Goal: Task Accomplishment & Management: Manage account settings

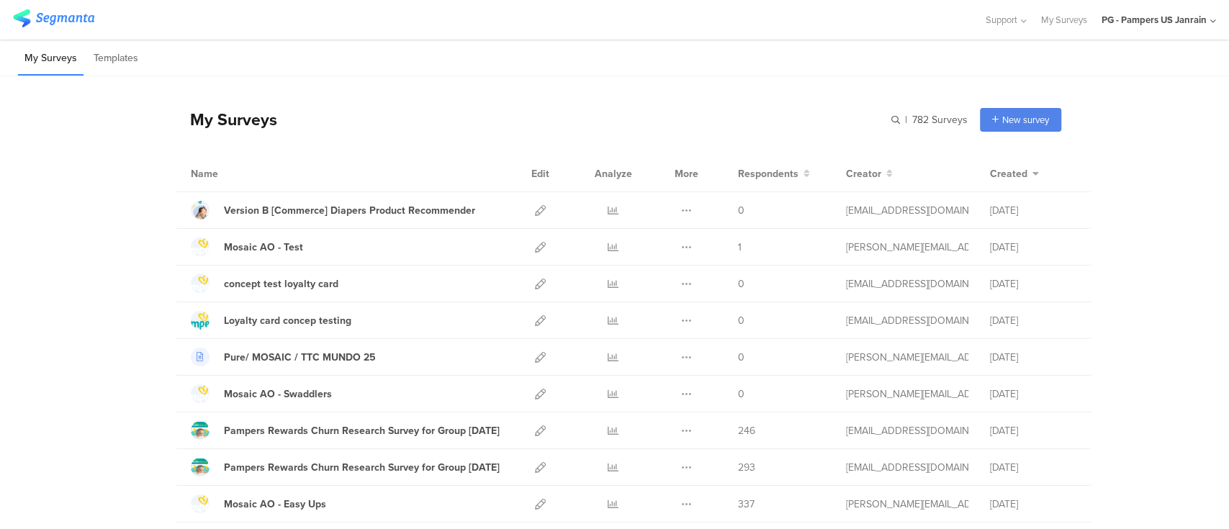
click at [1140, 22] on div "PG - Pampers US Janrain" at bounding box center [1153, 20] width 105 height 14
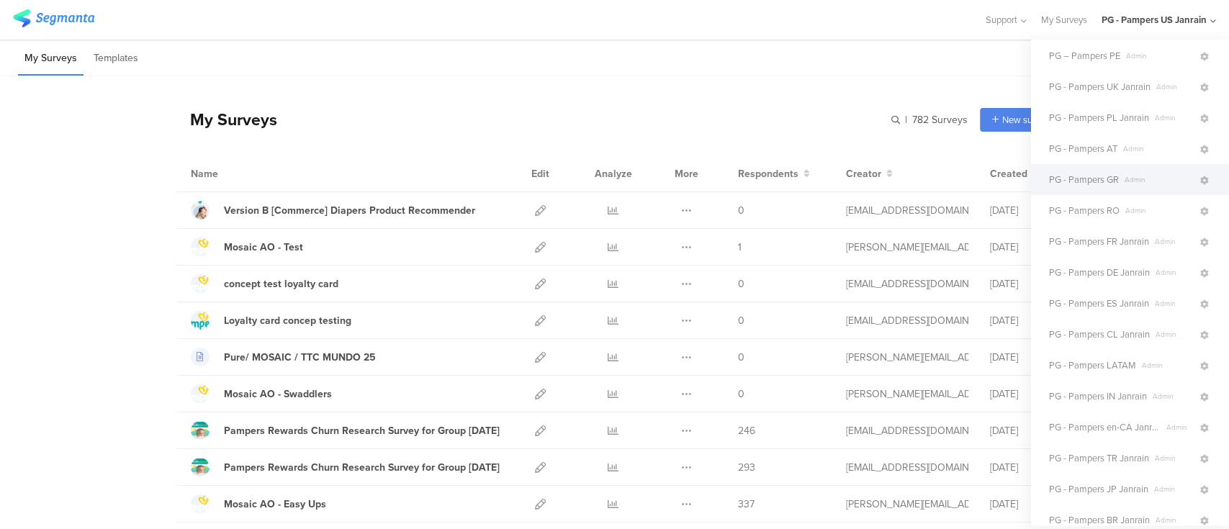
scroll to position [191, 0]
click at [783, 95] on div "My Surveys | 782 Surveys New survey Start from scratch Choose from templates" at bounding box center [618, 120] width 885 height 58
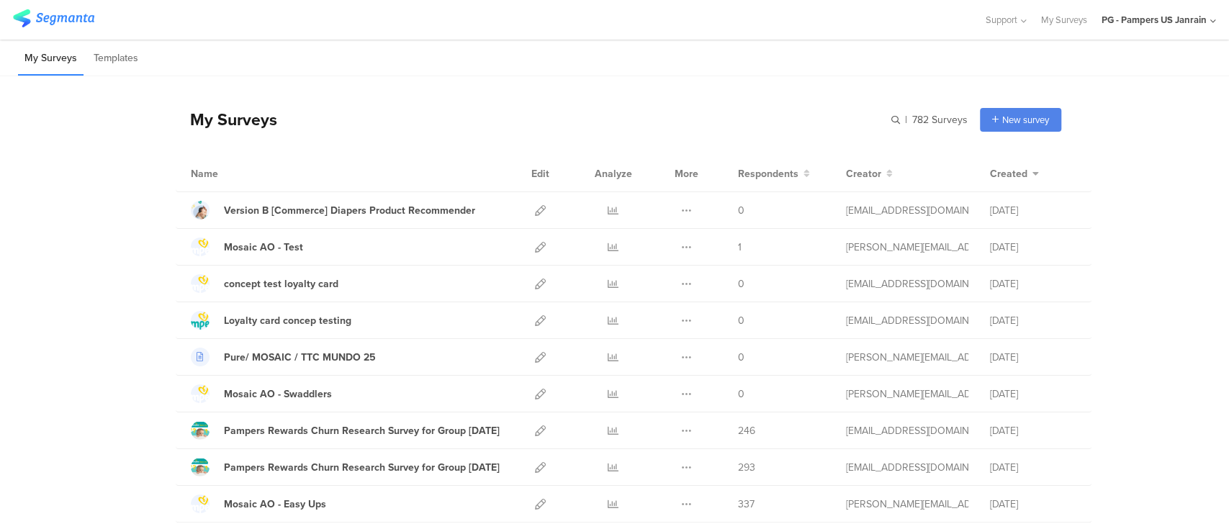
click at [0, 0] on input "text" at bounding box center [0, 0] width 0 height 0
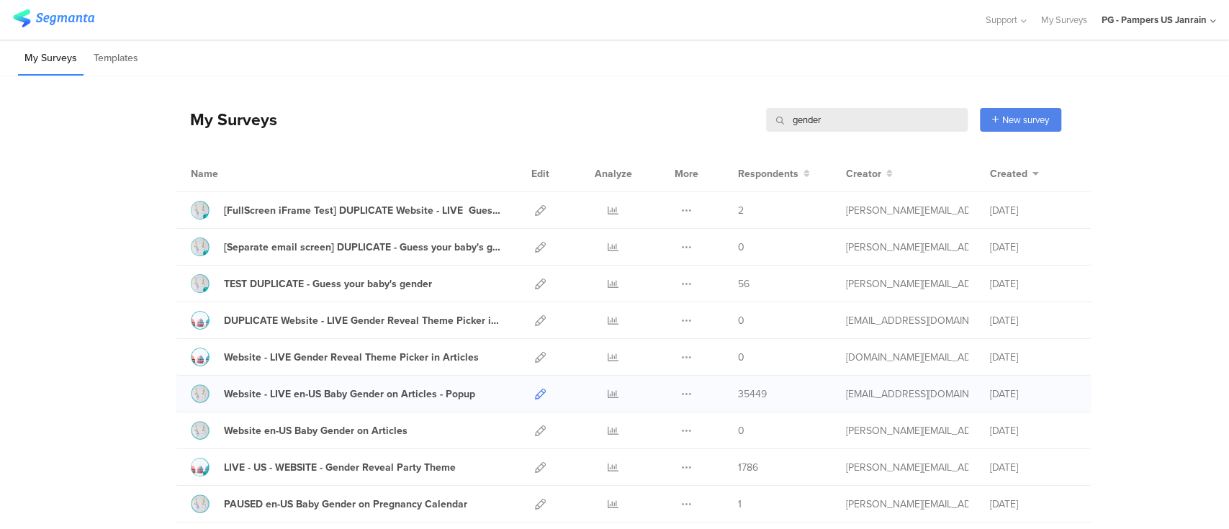
type input "gender"
click at [535, 392] on icon at bounding box center [540, 394] width 11 height 11
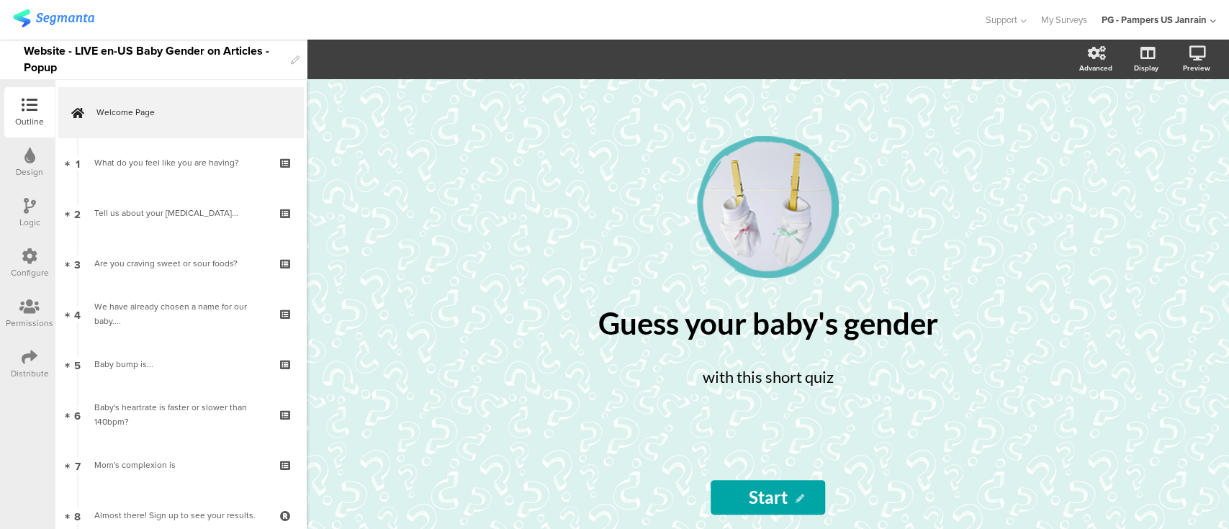
click at [31, 363] on icon at bounding box center [30, 357] width 16 height 16
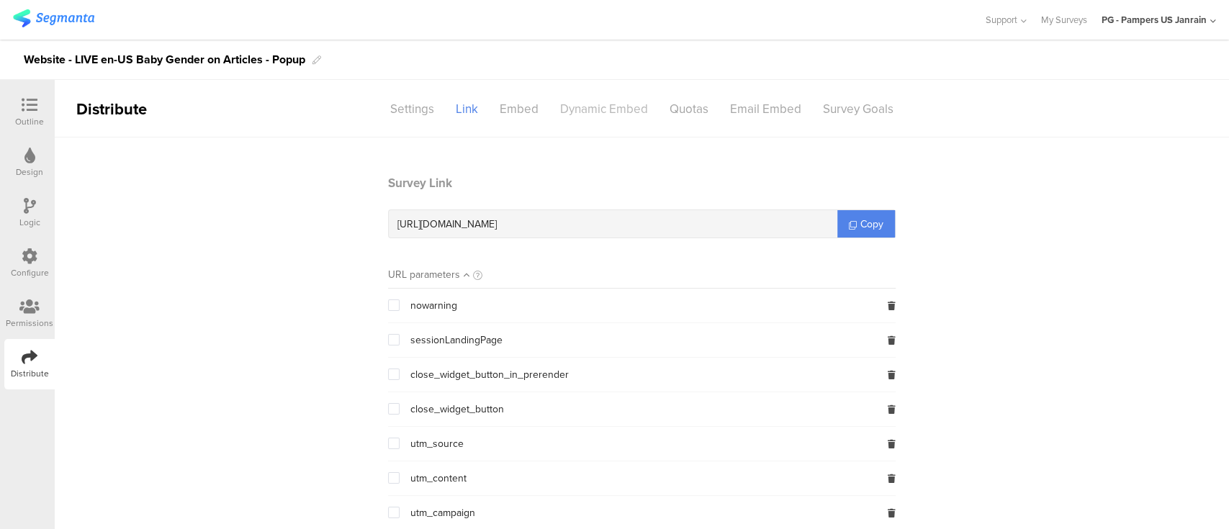
click at [587, 102] on div "Dynamic Embed" at bounding box center [603, 108] width 109 height 25
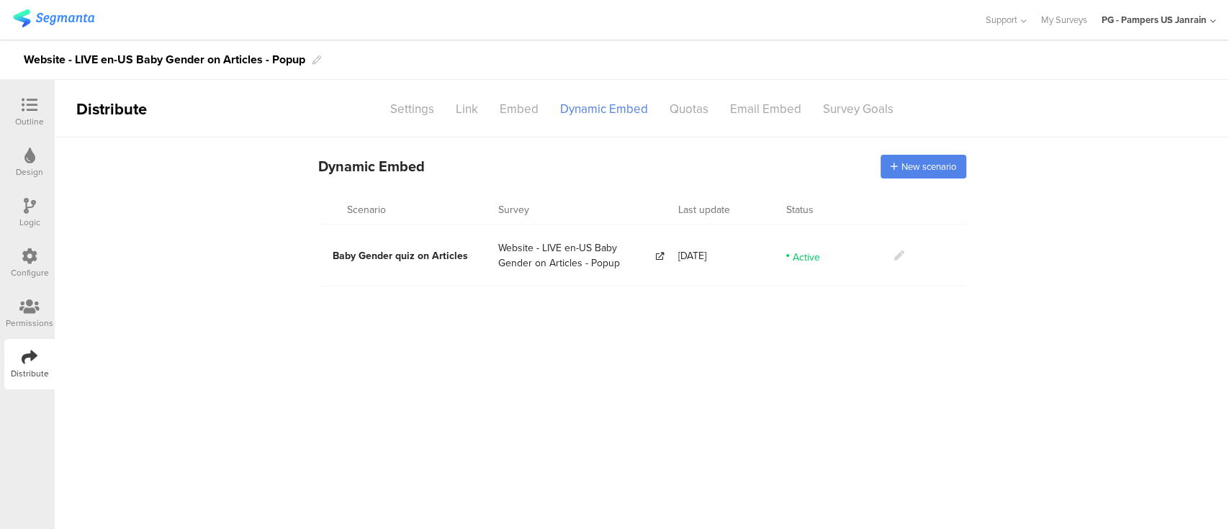
click at [896, 251] on icon at bounding box center [899, 256] width 10 height 10
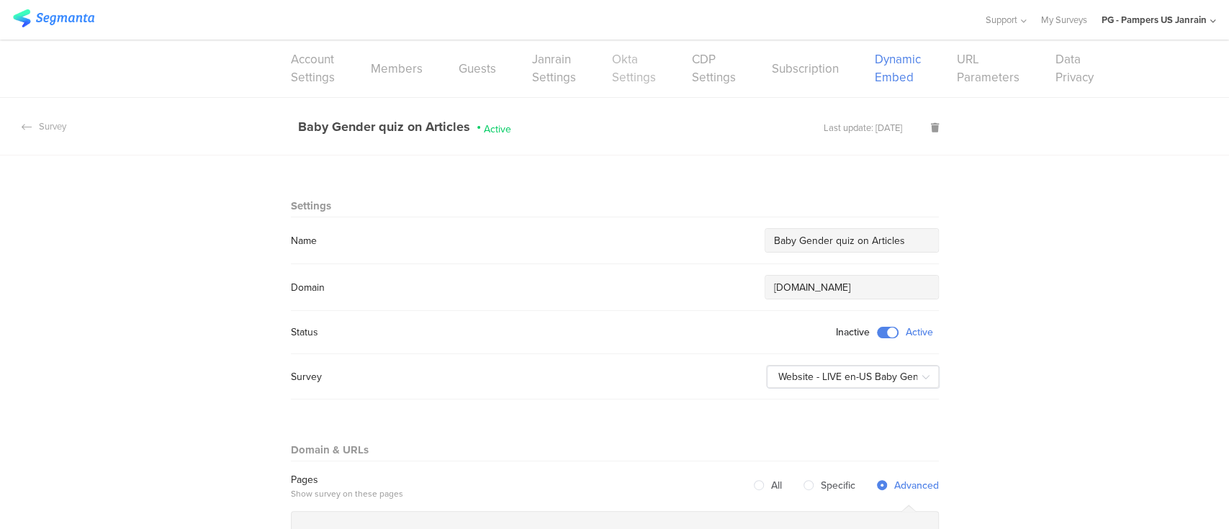
click at [612, 53] on link "Okta Settings" at bounding box center [634, 68] width 44 height 36
click at [48, 127] on div "Survey" at bounding box center [33, 126] width 66 height 14
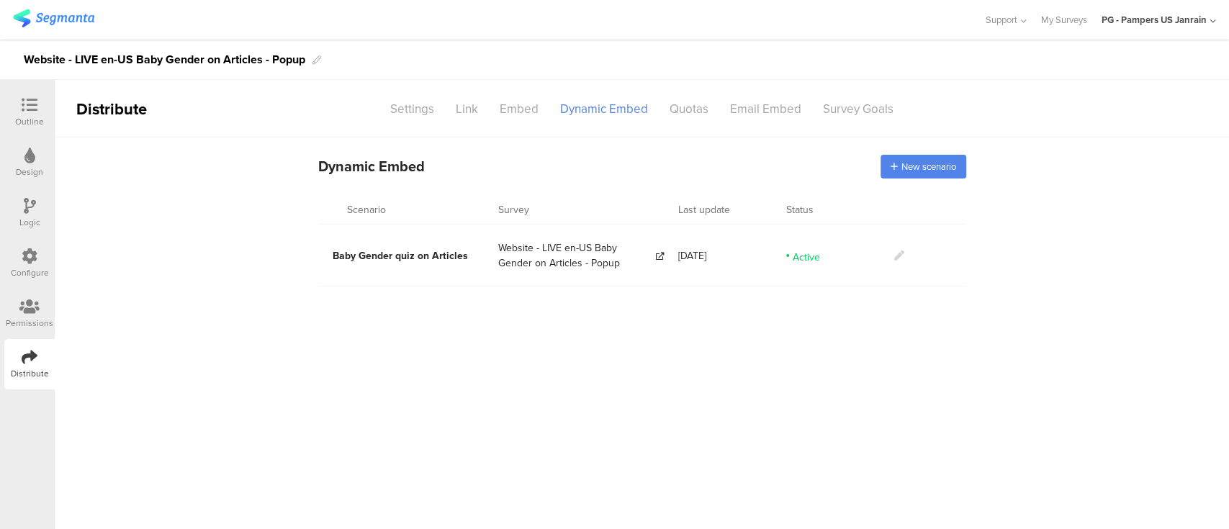
click at [36, 253] on icon at bounding box center [30, 256] width 16 height 16
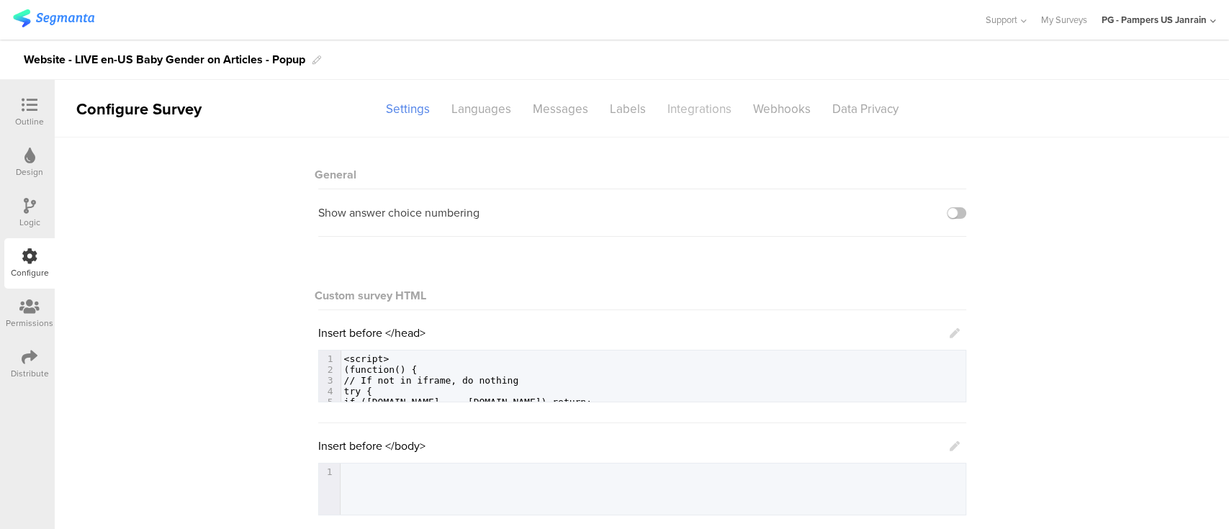
click at [685, 107] on div "Integrations" at bounding box center [700, 108] width 86 height 25
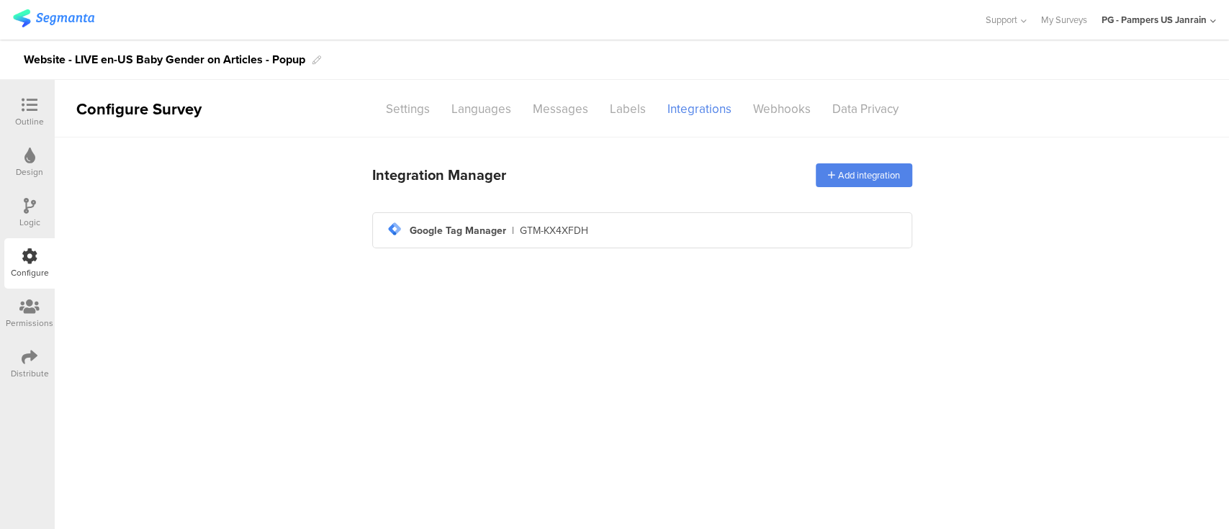
click at [1150, 30] on div "PG - Pampers US Janrain" at bounding box center [1158, 20] width 114 height 40
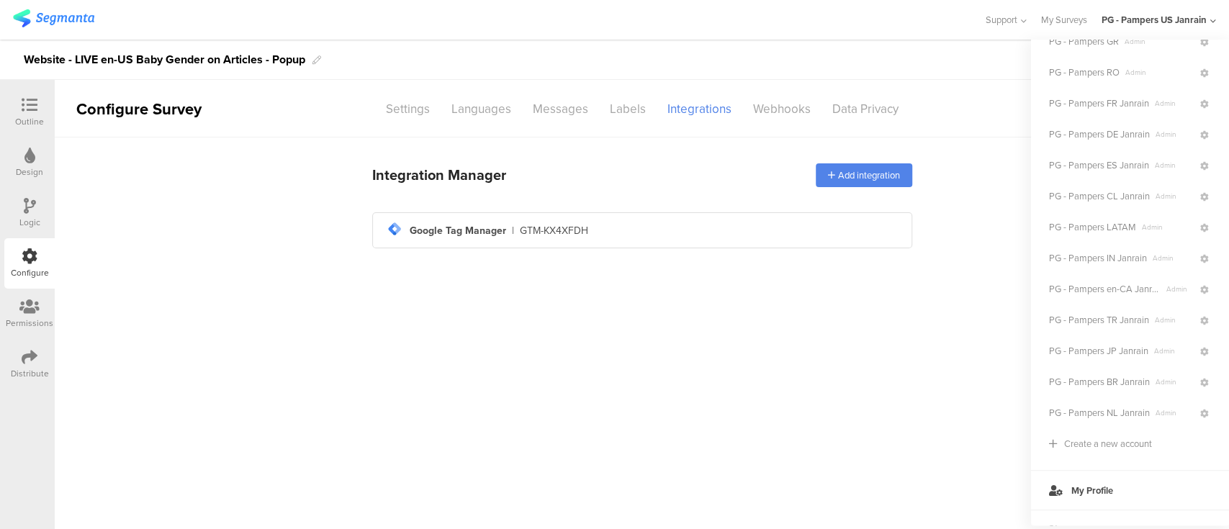
scroll to position [338, 0]
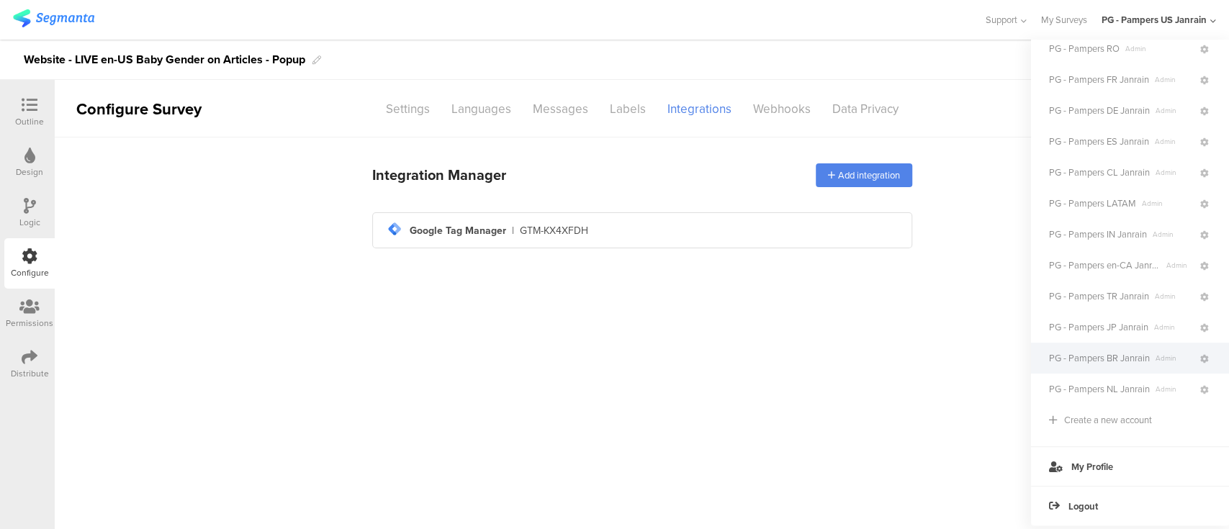
click at [1121, 351] on span "PG - Pampers BR Janrain" at bounding box center [1099, 358] width 101 height 14
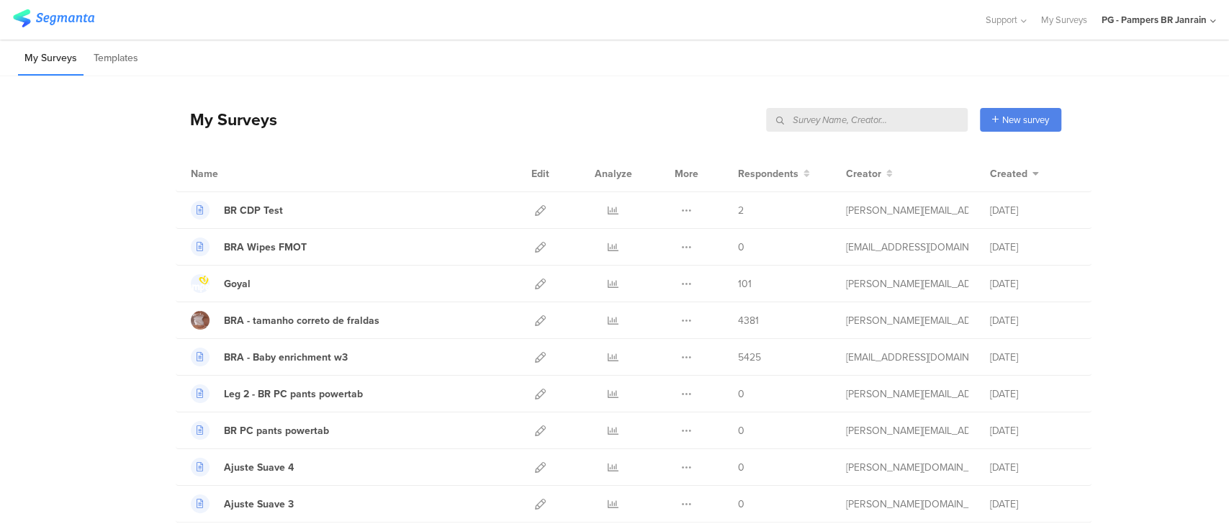
click at [918, 114] on input "text" at bounding box center [867, 120] width 202 height 24
click at [800, 123] on input "text" at bounding box center [867, 120] width 202 height 24
paste input "35l5b6"
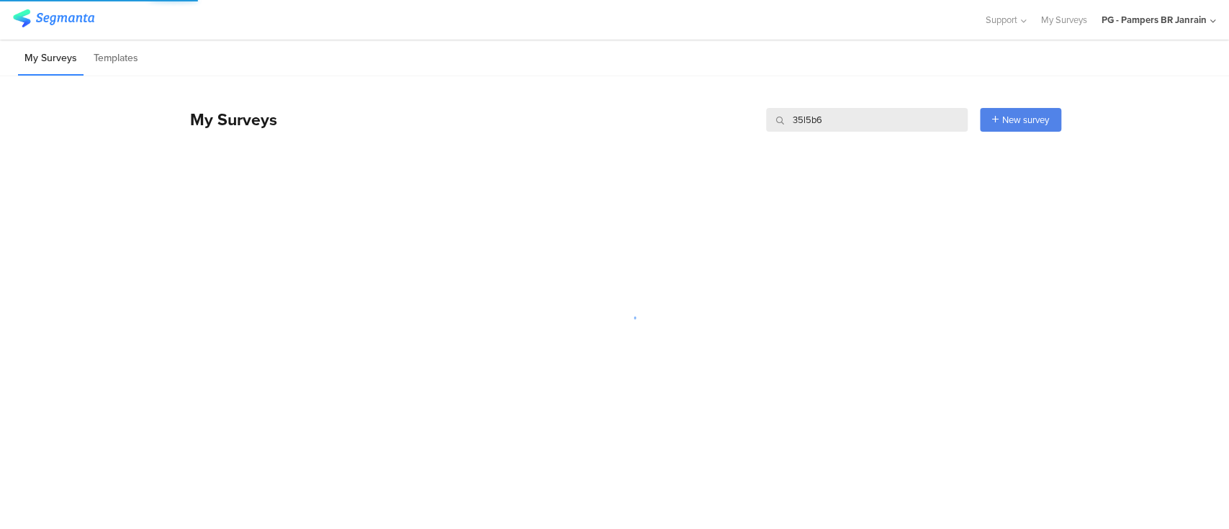
type input "35l5b6"
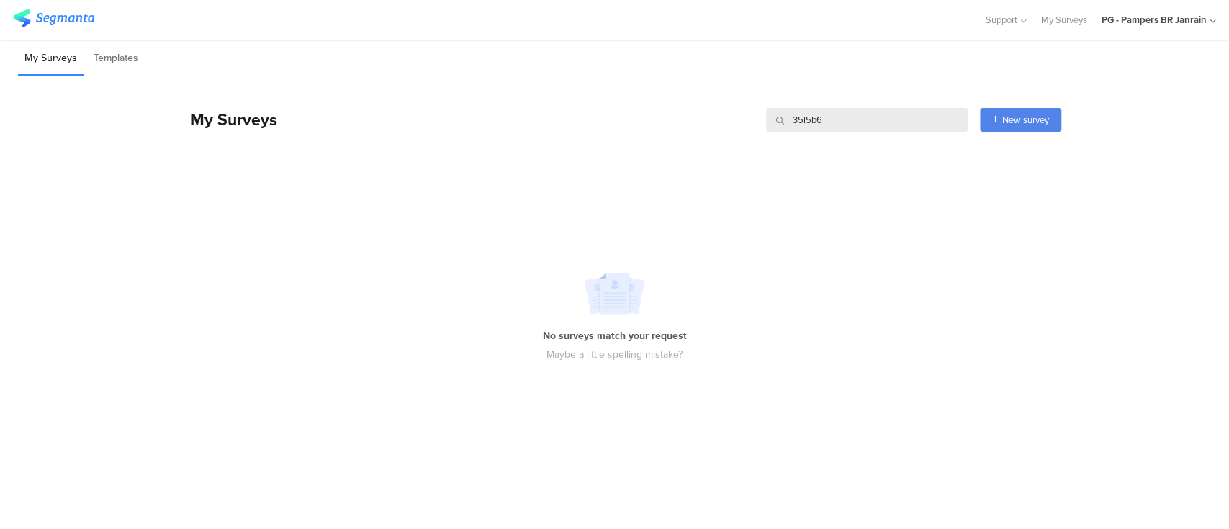
drag, startPoint x: 824, startPoint y: 118, endPoint x: 739, endPoint y: 118, distance: 84.9
click at [739, 118] on div "My Surveys 35l5b6 35l5b6 New survey Start from scratch Choose from templates" at bounding box center [618, 120] width 885 height 58
paste input "35l5b6"
type input "35l5b6"
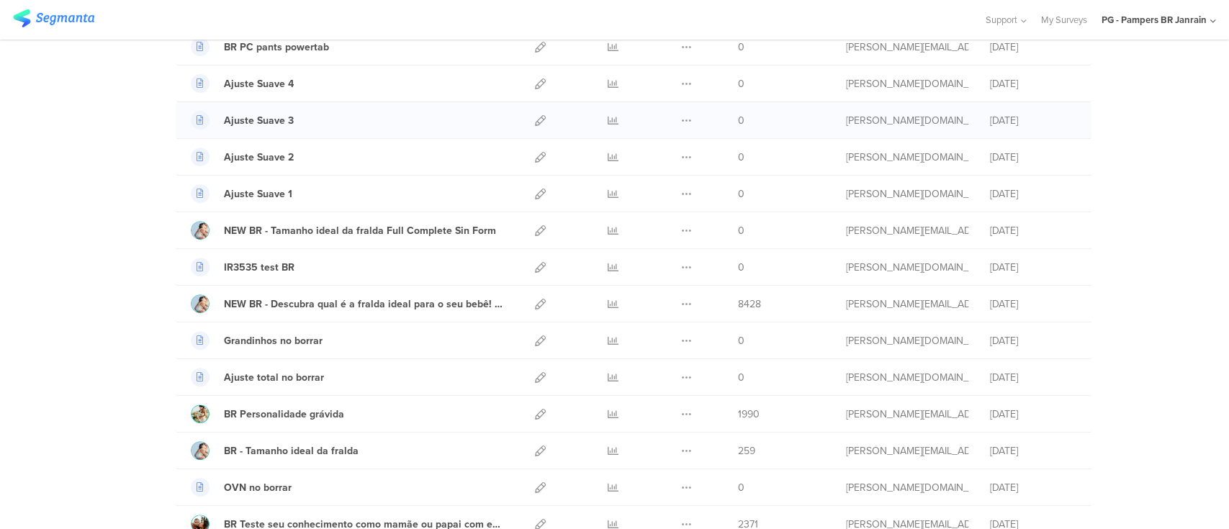
scroll to position [479, 0]
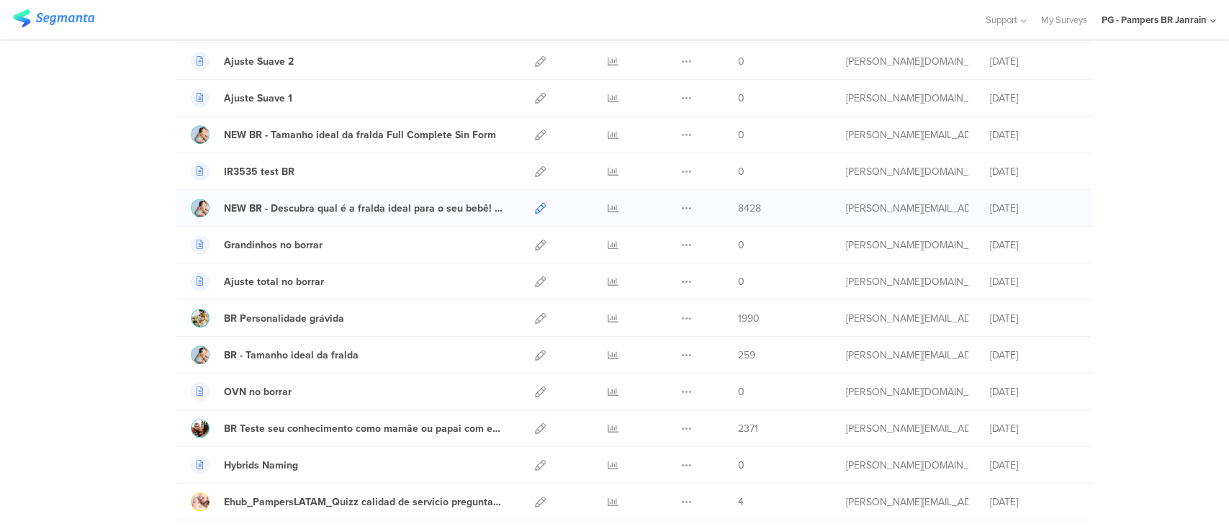
click at [535, 204] on icon at bounding box center [540, 208] width 11 height 11
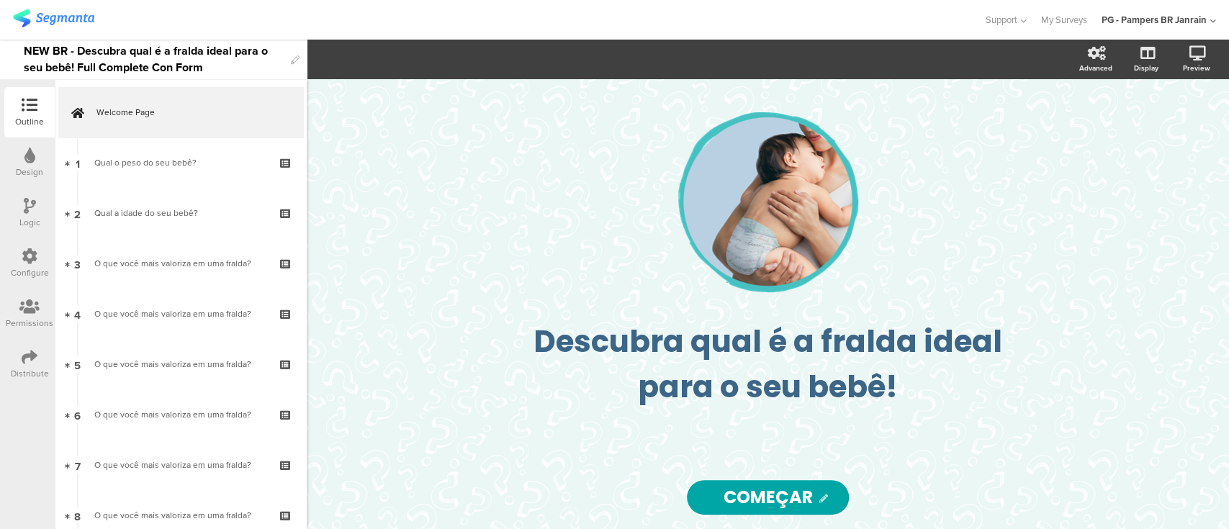
click at [34, 271] on div "Configure" at bounding box center [30, 272] width 38 height 13
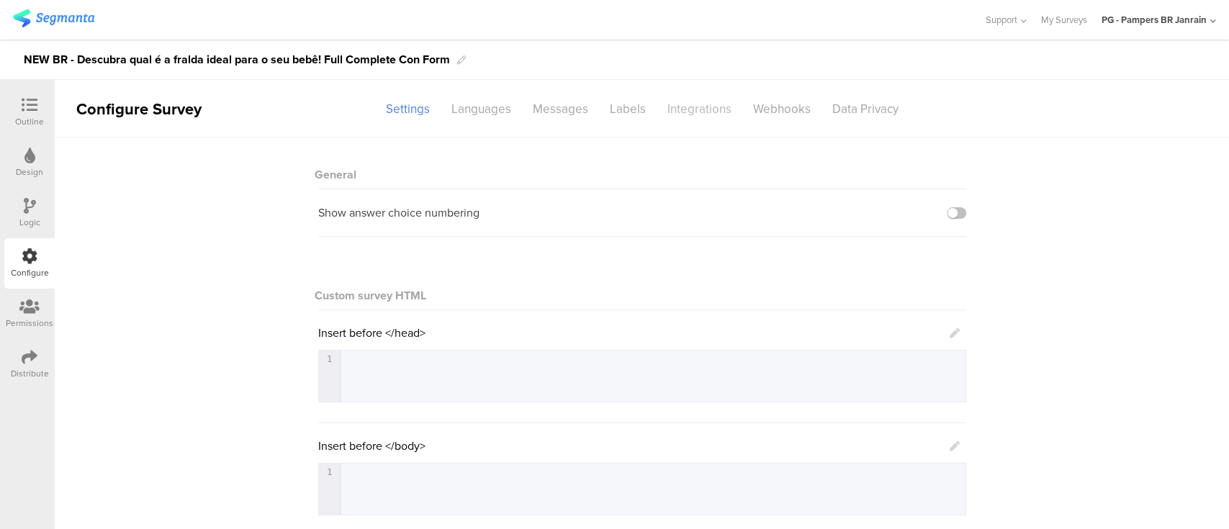
click at [683, 109] on div "Integrations" at bounding box center [700, 108] width 86 height 25
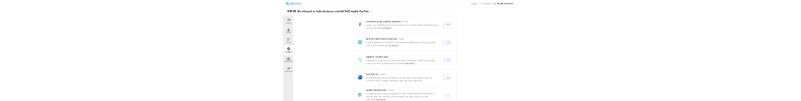
scroll to position [767, 0]
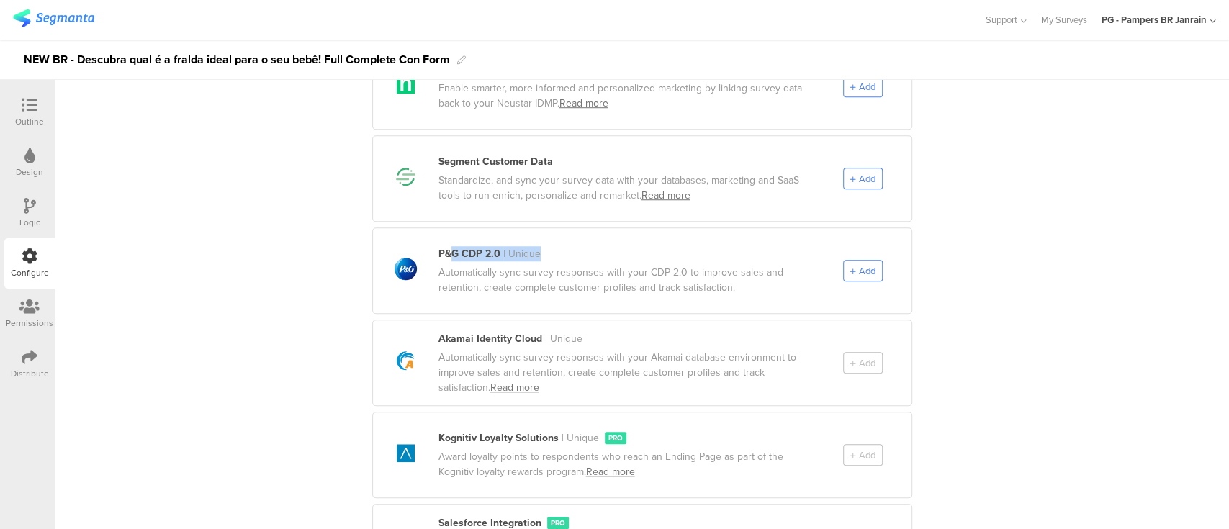
drag, startPoint x: 441, startPoint y: 238, endPoint x: 591, endPoint y: 243, distance: 150.5
click at [591, 246] on div "P&G CDP 2.0 | Unique" at bounding box center [629, 253] width 383 height 15
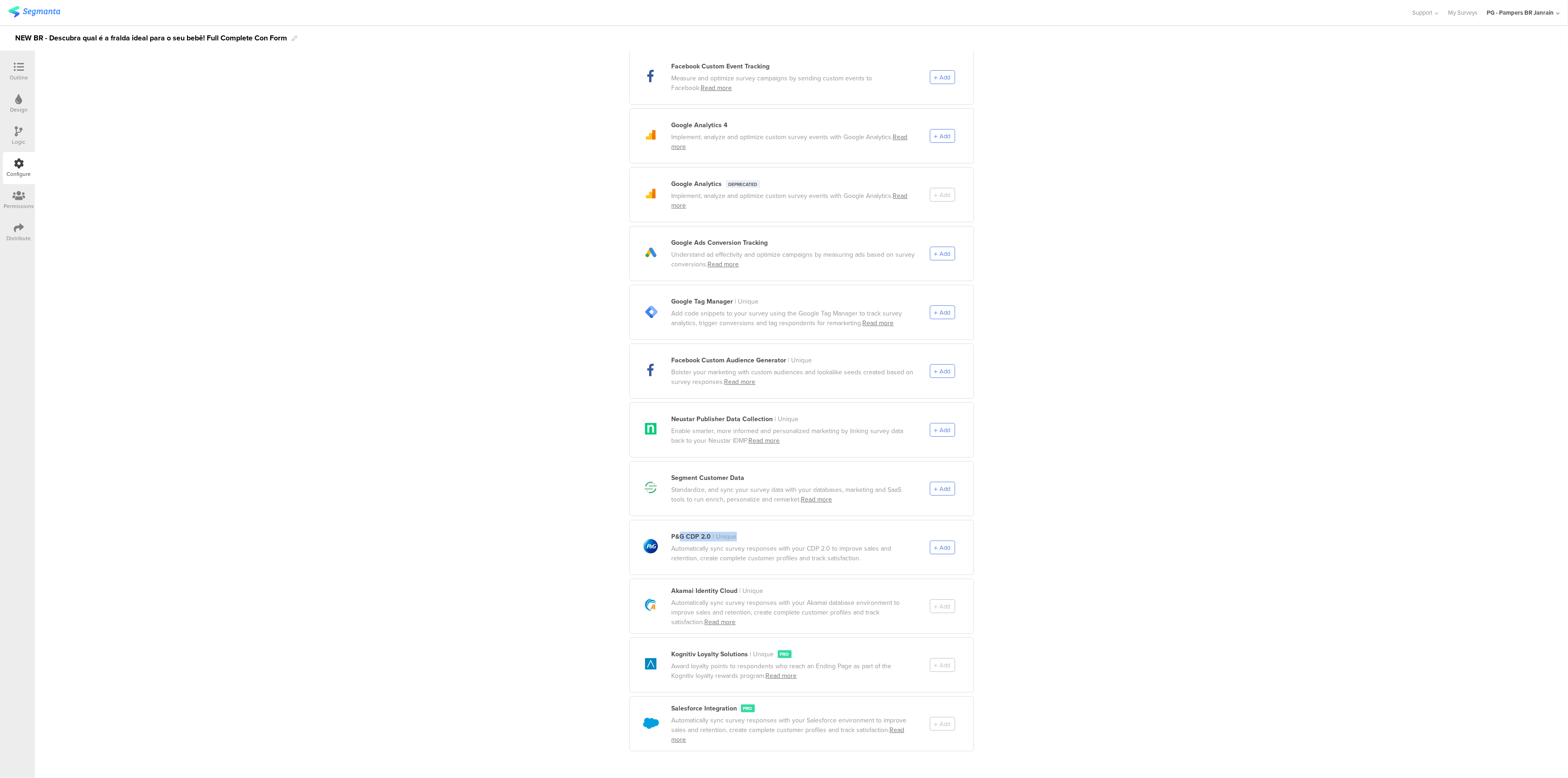
scroll to position [105, 0]
